Goal: Find specific page/section: Find specific page/section

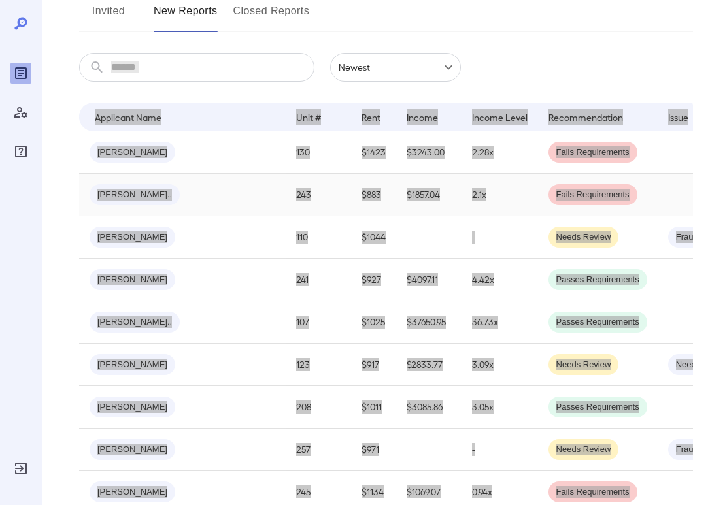
scroll to position [188, 0]
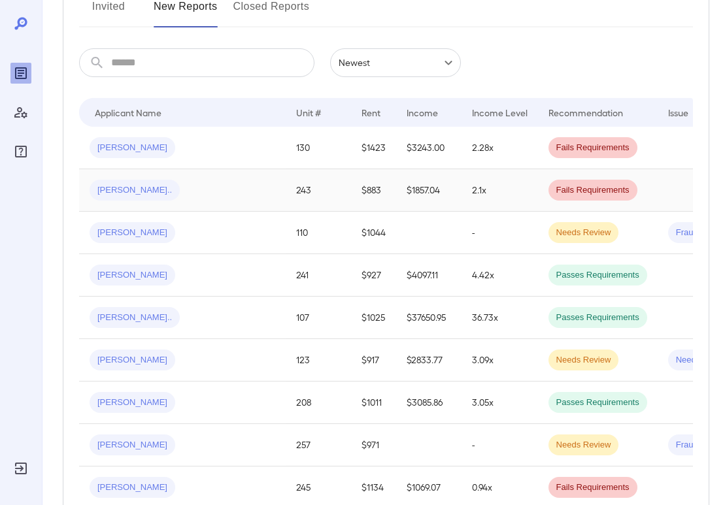
click at [204, 188] on div "[PERSON_NAME].." at bounding box center [183, 190] width 186 height 21
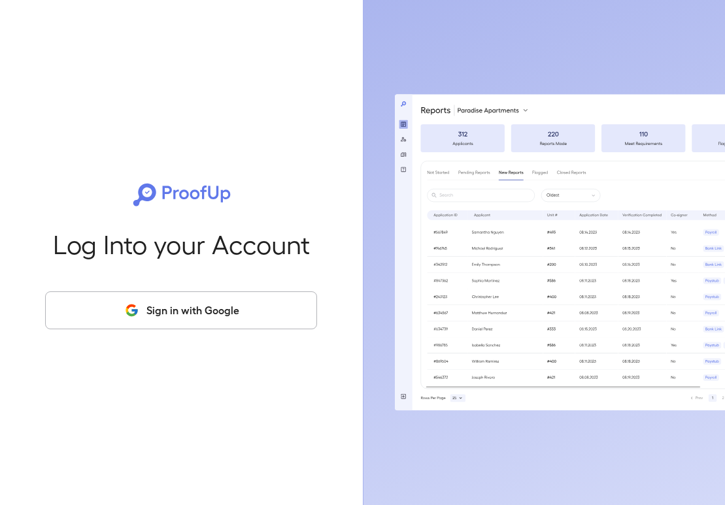
click at [201, 314] on button "Sign in with Google" at bounding box center [181, 310] width 272 height 38
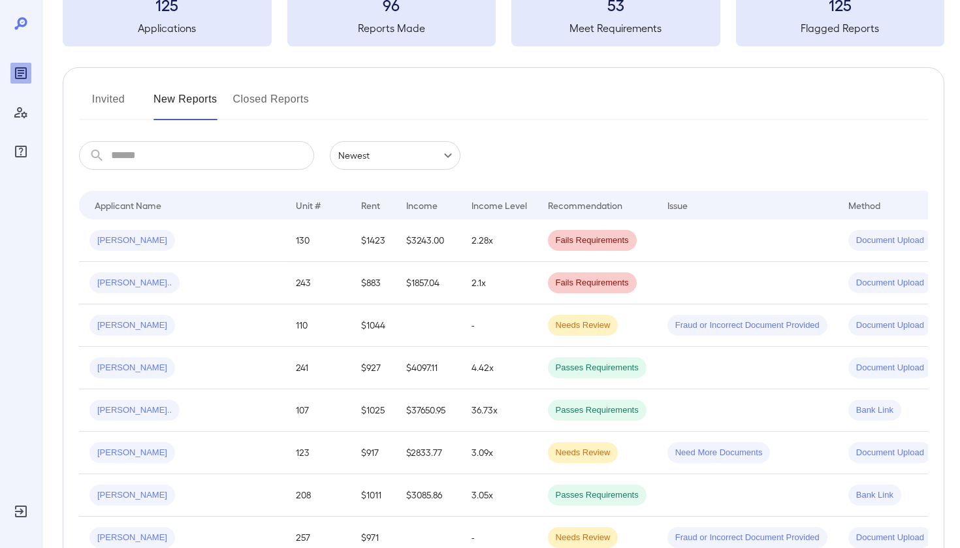
scroll to position [96, 0]
click at [351, 272] on td "$883" at bounding box center [373, 282] width 45 height 42
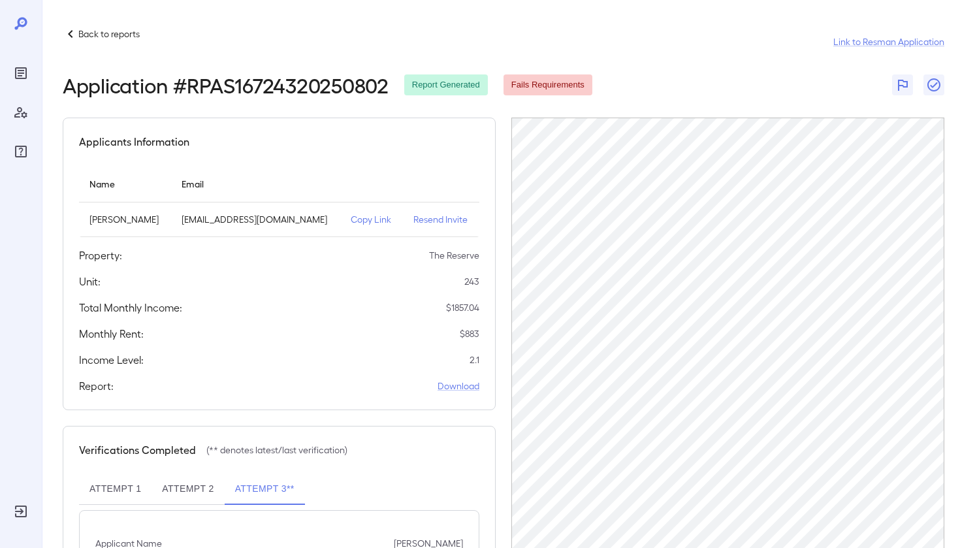
click at [73, 31] on icon at bounding box center [71, 34] width 16 height 16
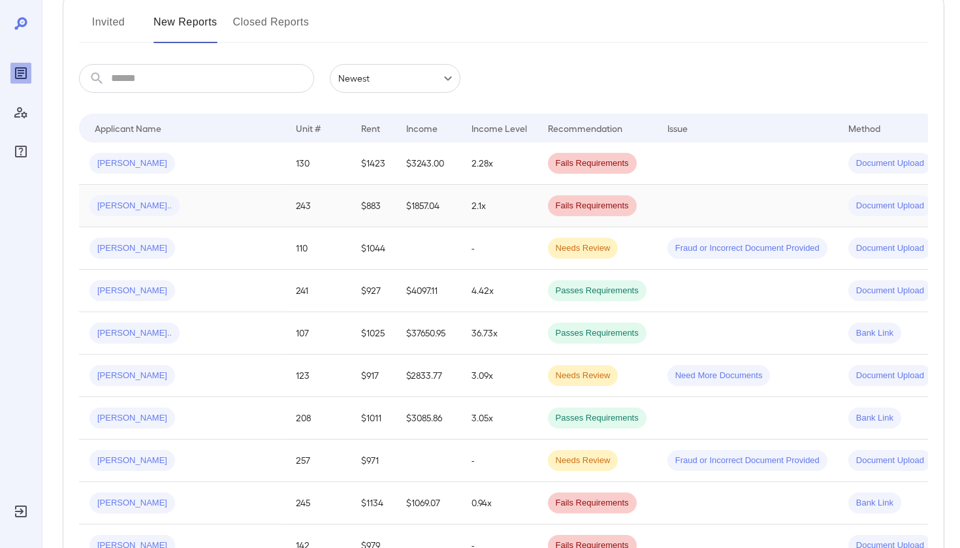
scroll to position [172, 0]
click at [113, 14] on button "Invited" at bounding box center [108, 26] width 59 height 31
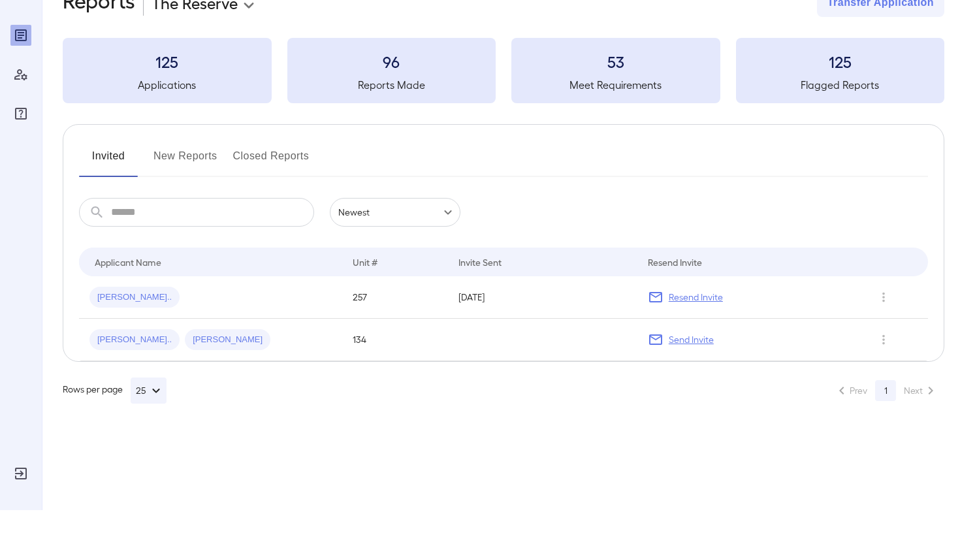
click at [199, 184] on button "New Reports" at bounding box center [186, 199] width 64 height 31
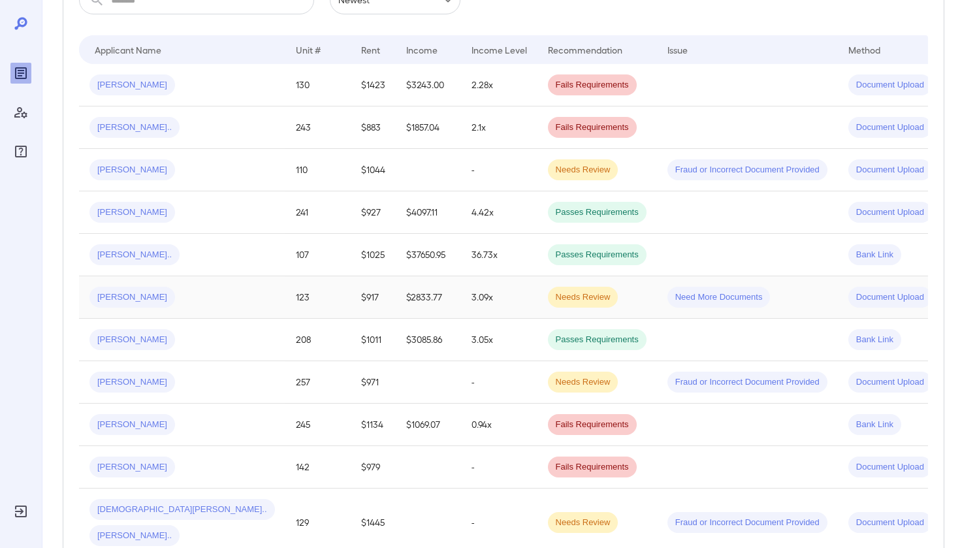
scroll to position [266, 0]
